Goal: Task Accomplishment & Management: Manage account settings

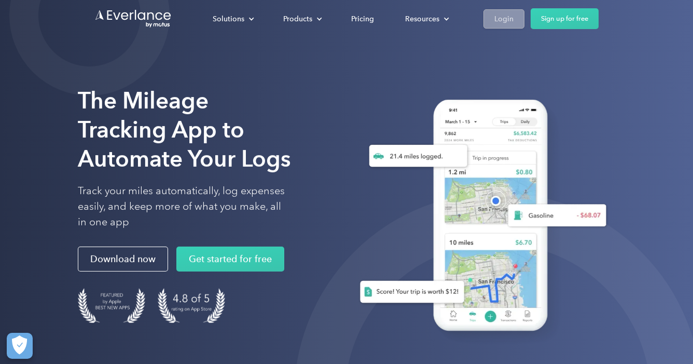
click at [509, 21] on div "Login" at bounding box center [503, 18] width 19 height 13
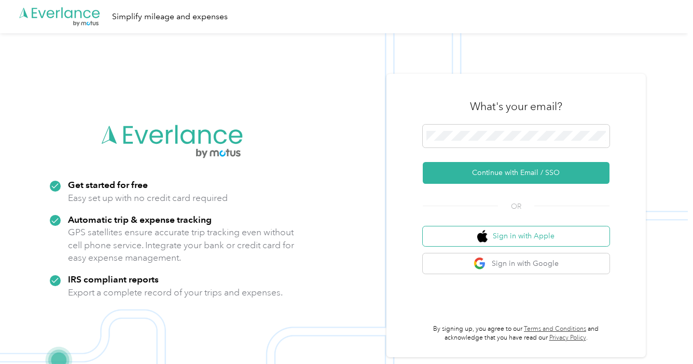
click at [517, 240] on button "Sign in with Apple" at bounding box center [516, 236] width 187 height 20
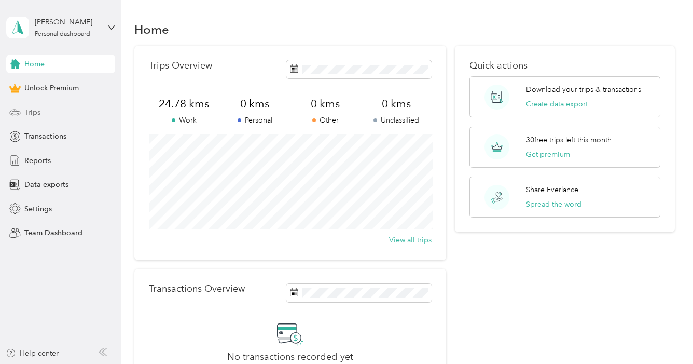
click at [37, 115] on span "Trips" at bounding box center [32, 112] width 16 height 11
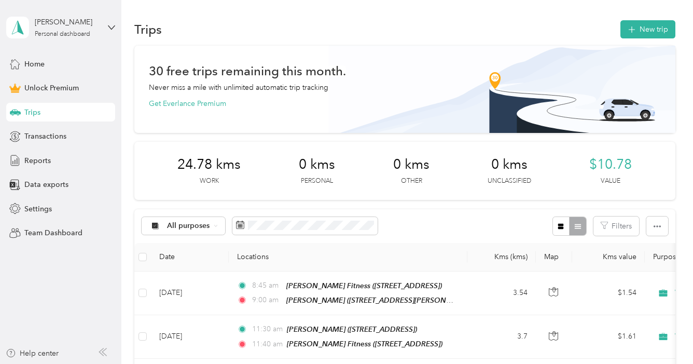
scroll to position [18, 0]
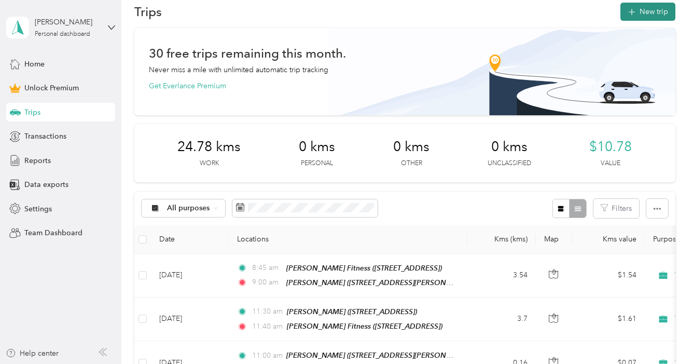
click at [660, 9] on button "New trip" at bounding box center [647, 12] width 55 height 18
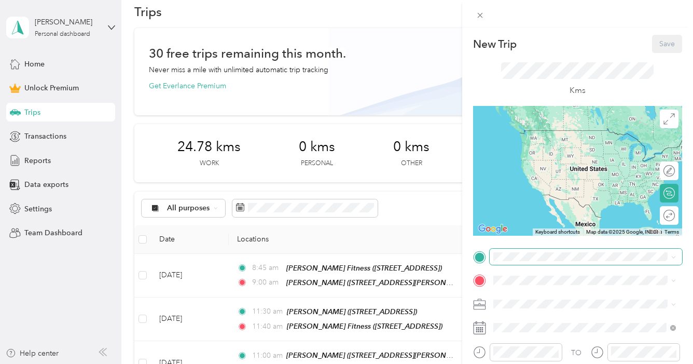
click at [538, 251] on span at bounding box center [586, 256] width 192 height 17
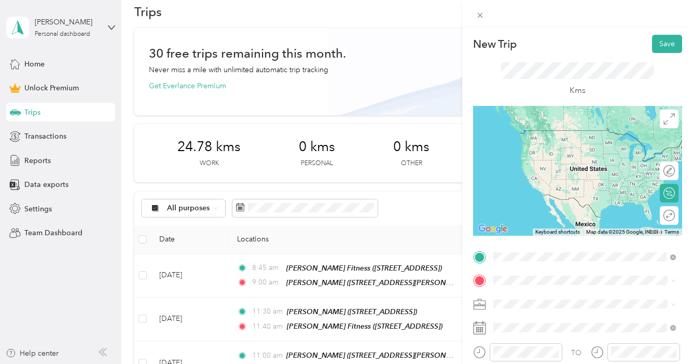
click at [549, 133] on strong "Fleming Fitness" at bounding box center [556, 133] width 87 height 9
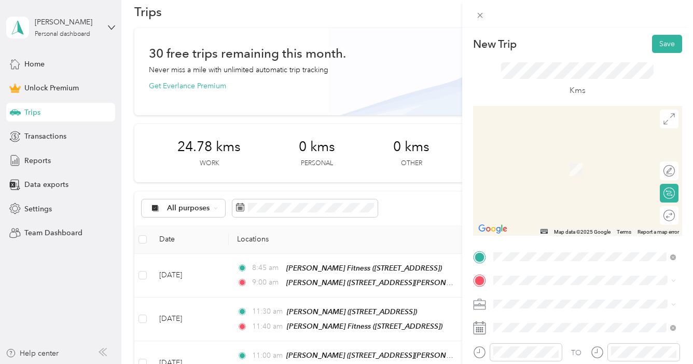
scroll to position [21, 0]
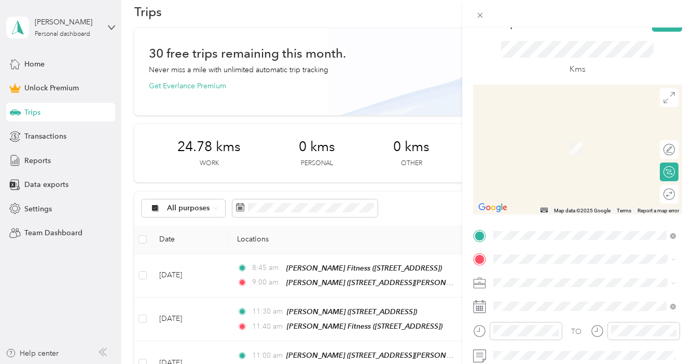
click at [552, 139] on div "Marcie 95 Axel Cres, K2V 0L3, Ottawa, ON, Canada" at bounding box center [574, 139] width 123 height 22
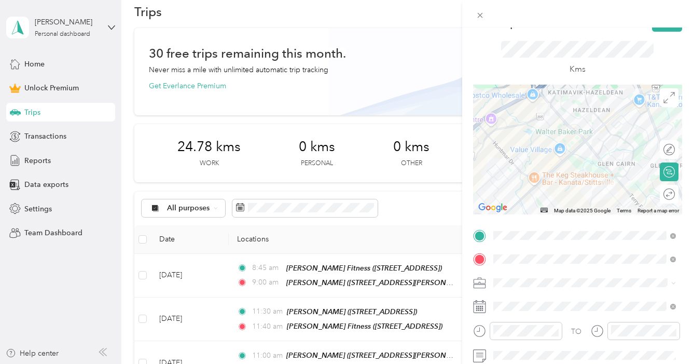
click at [519, 141] on li "Work" at bounding box center [585, 134] width 190 height 18
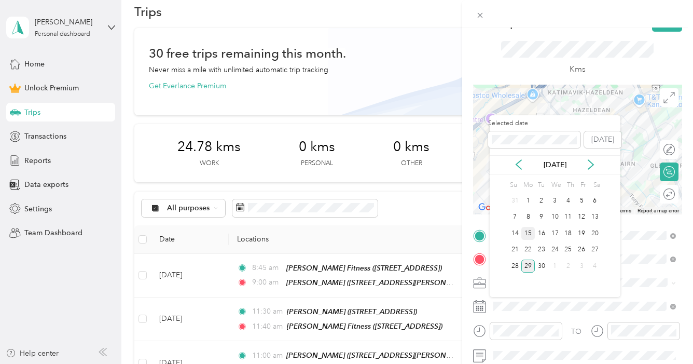
click at [532, 233] on div "15" at bounding box center [527, 233] width 13 height 13
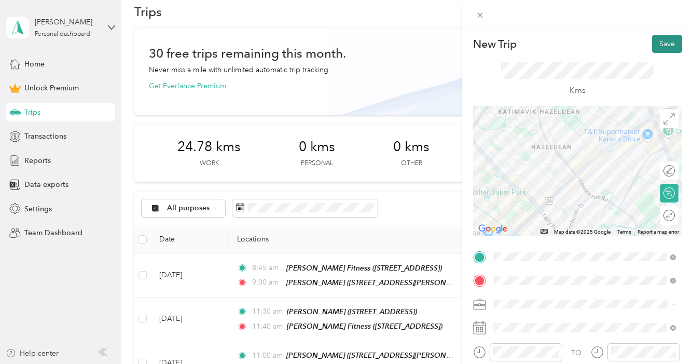
scroll to position [0, 0]
click at [668, 45] on button "Save" at bounding box center [667, 44] width 30 height 18
